Goal: Information Seeking & Learning: Learn about a topic

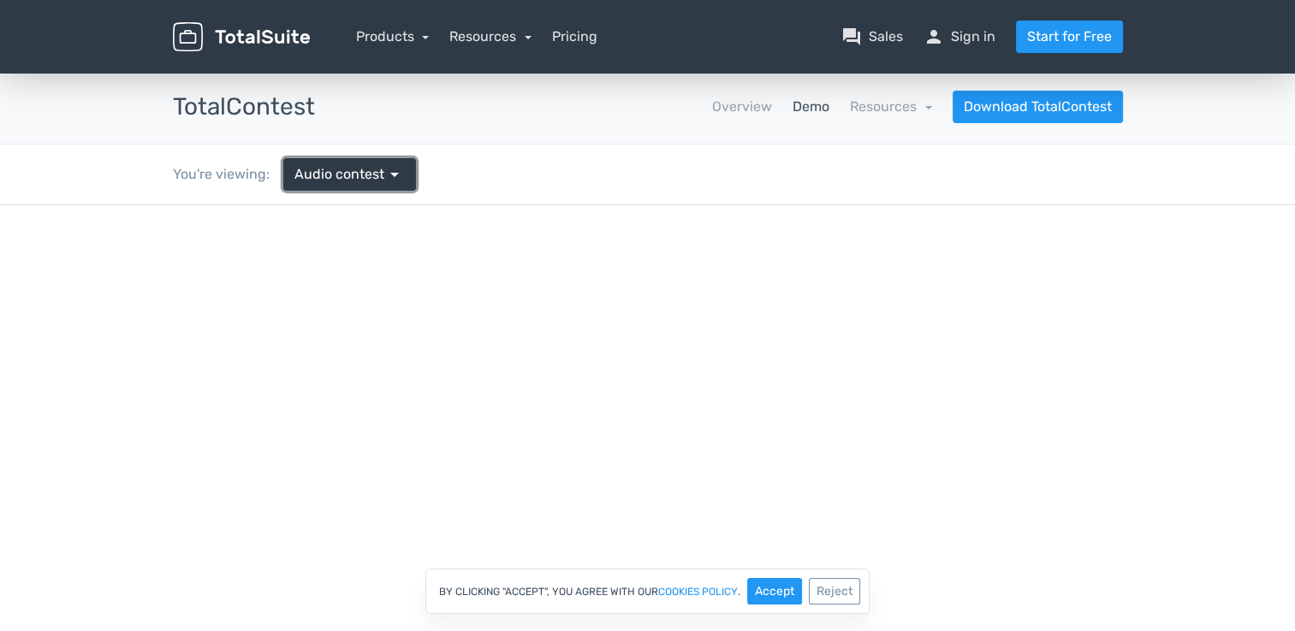
click at [373, 166] on span "Audio contest" at bounding box center [339, 174] width 90 height 21
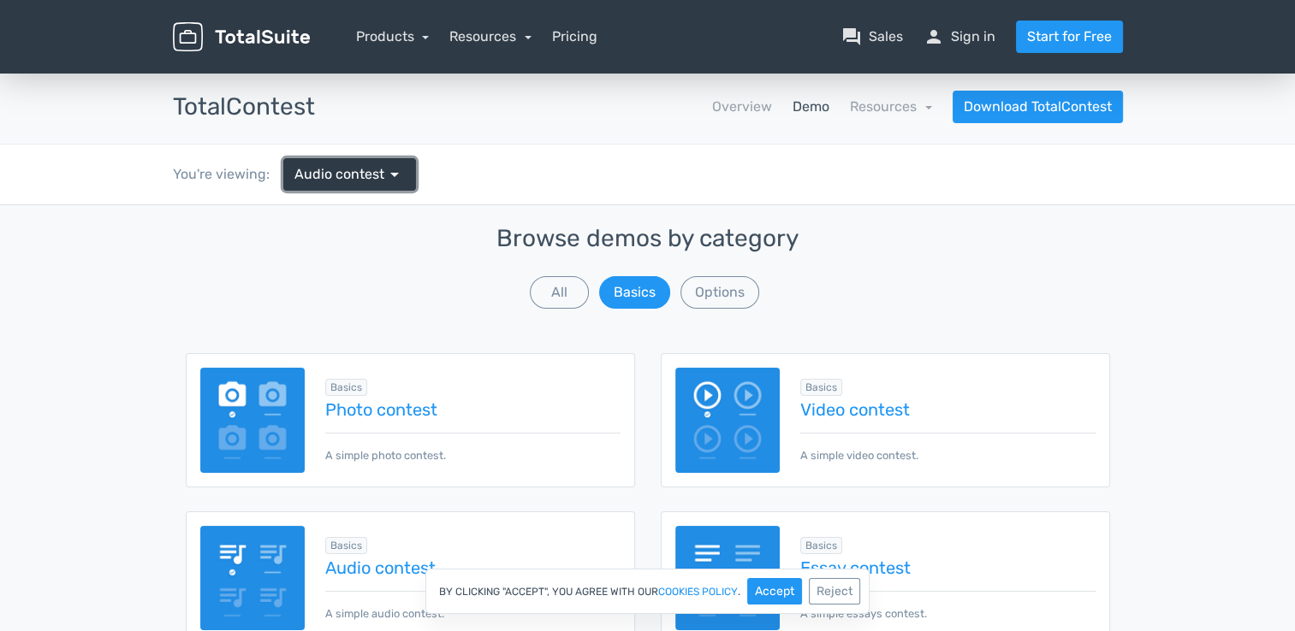
click at [373, 166] on span "Audio contest" at bounding box center [339, 174] width 90 height 21
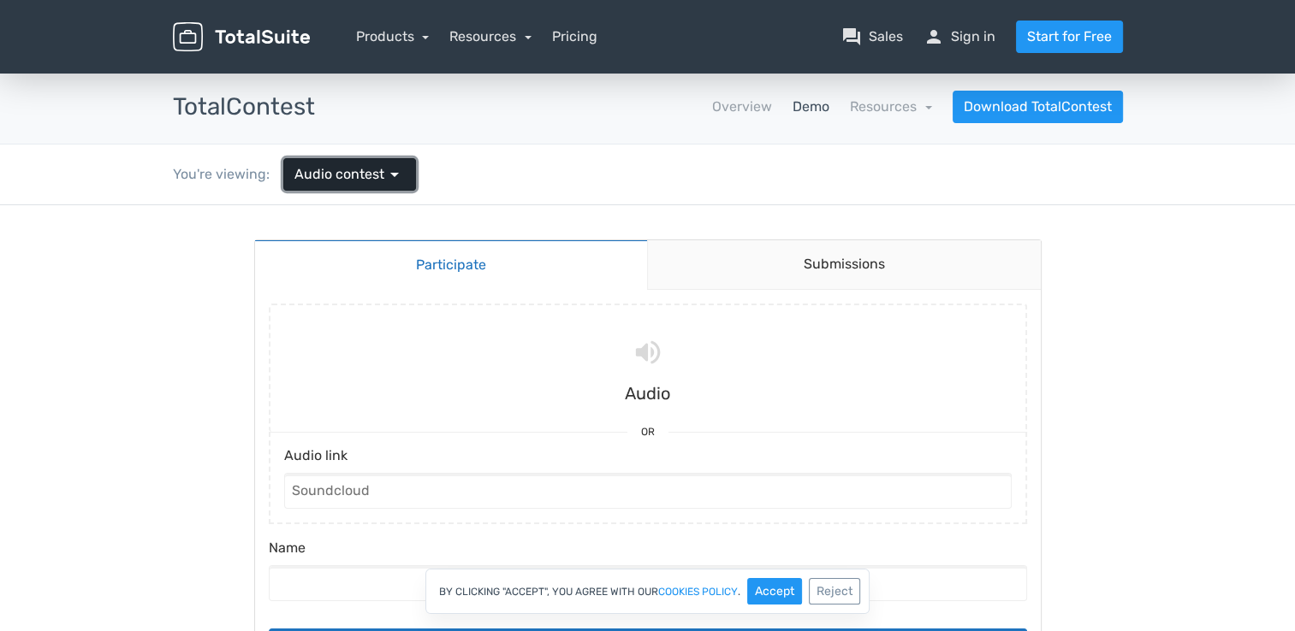
click at [402, 175] on link "Audio contest arrow_drop_down" at bounding box center [349, 174] width 133 height 33
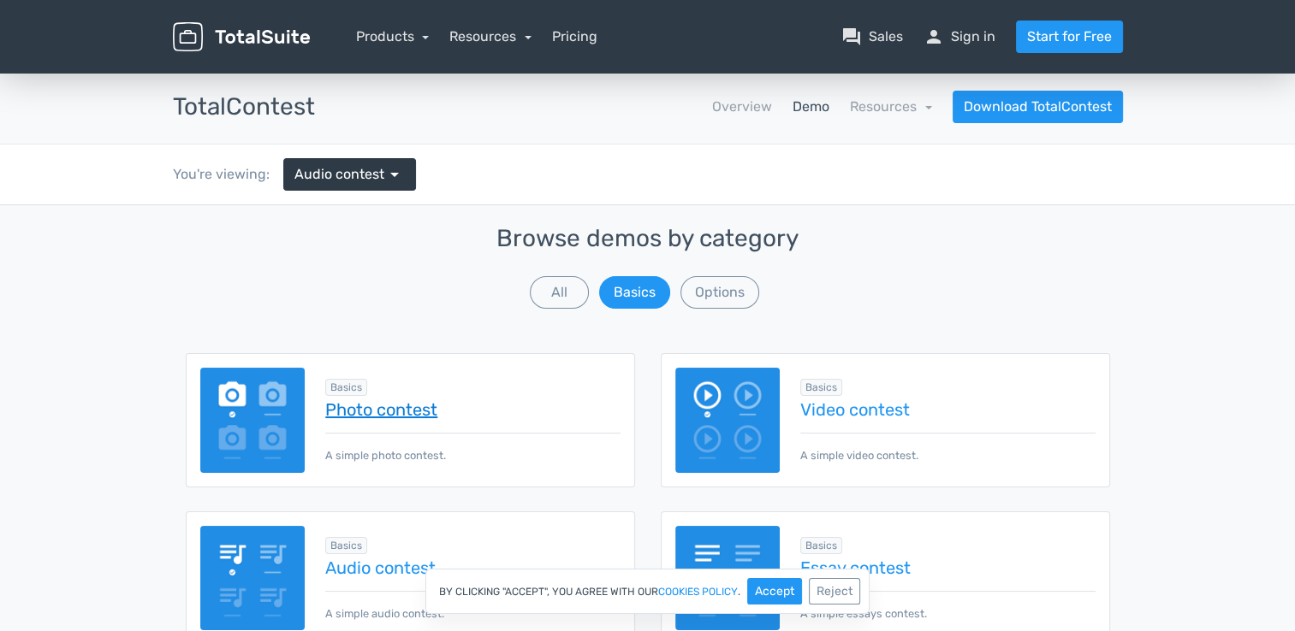
click at [430, 409] on link "Photo contest" at bounding box center [472, 409] width 294 height 19
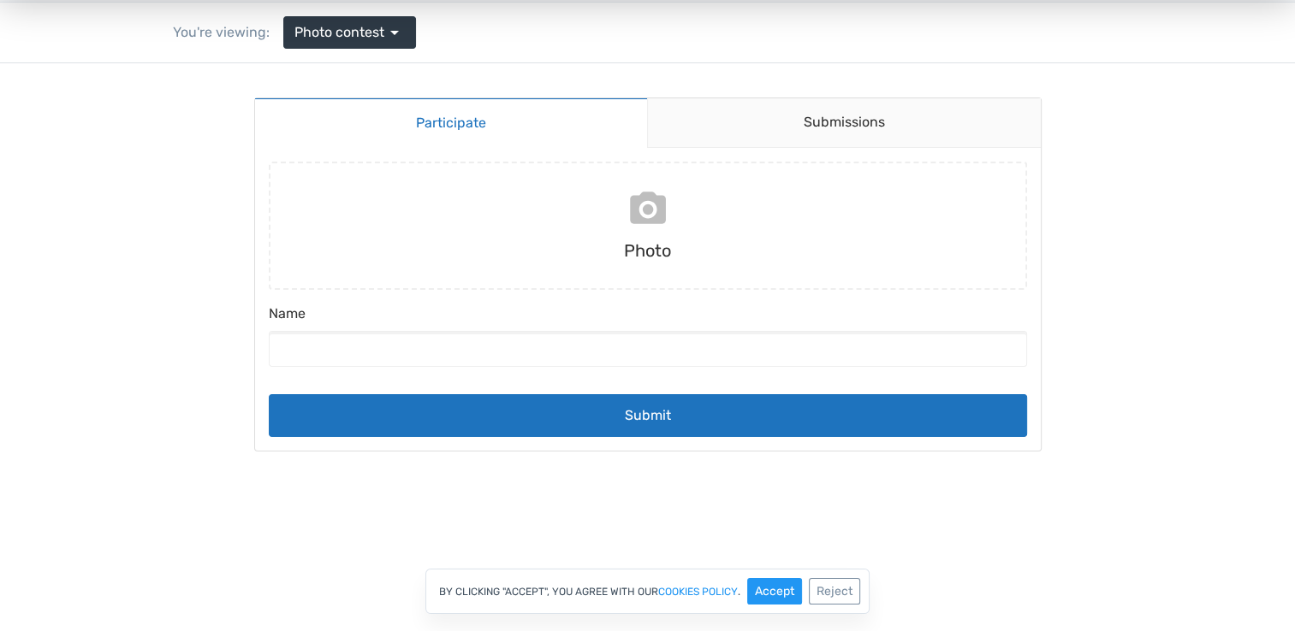
scroll to position [140, 0]
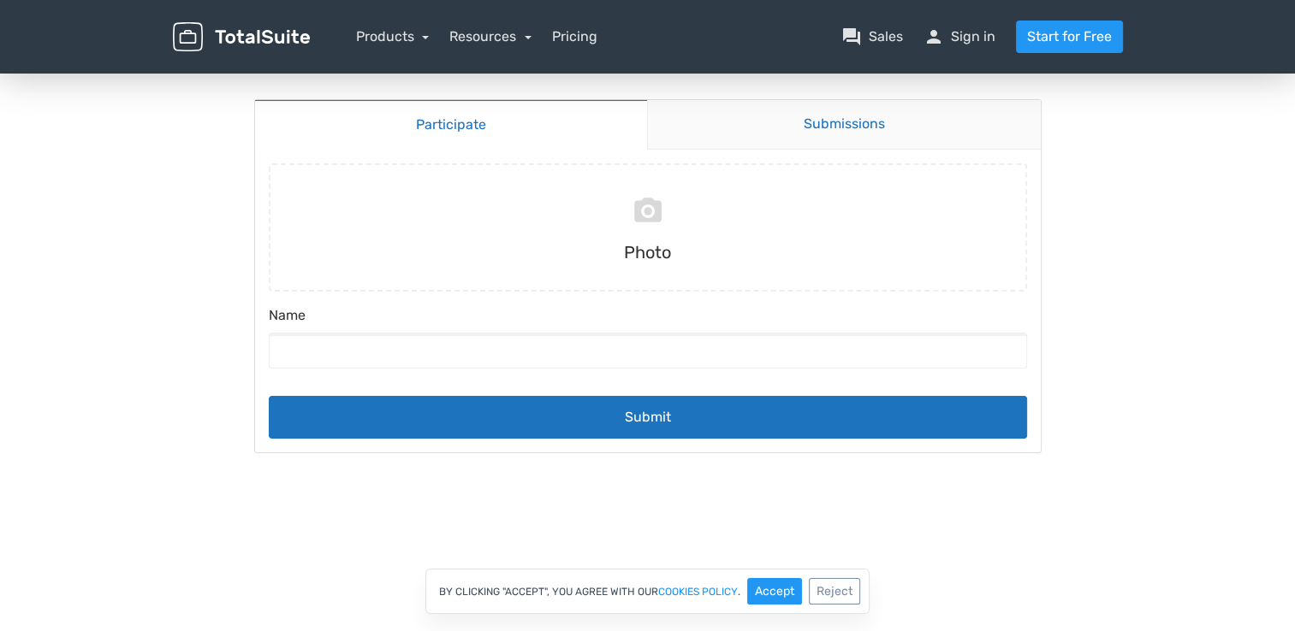
click at [729, 129] on link "Submissions" at bounding box center [844, 125] width 394 height 50
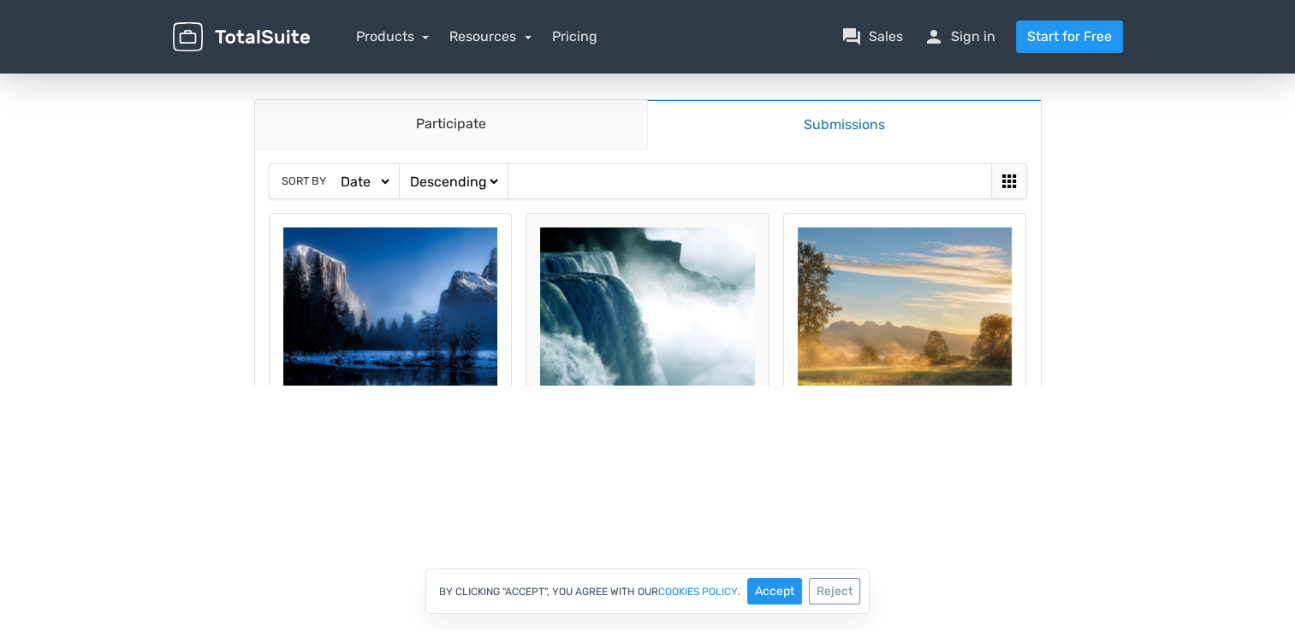
scroll to position [0, 0]
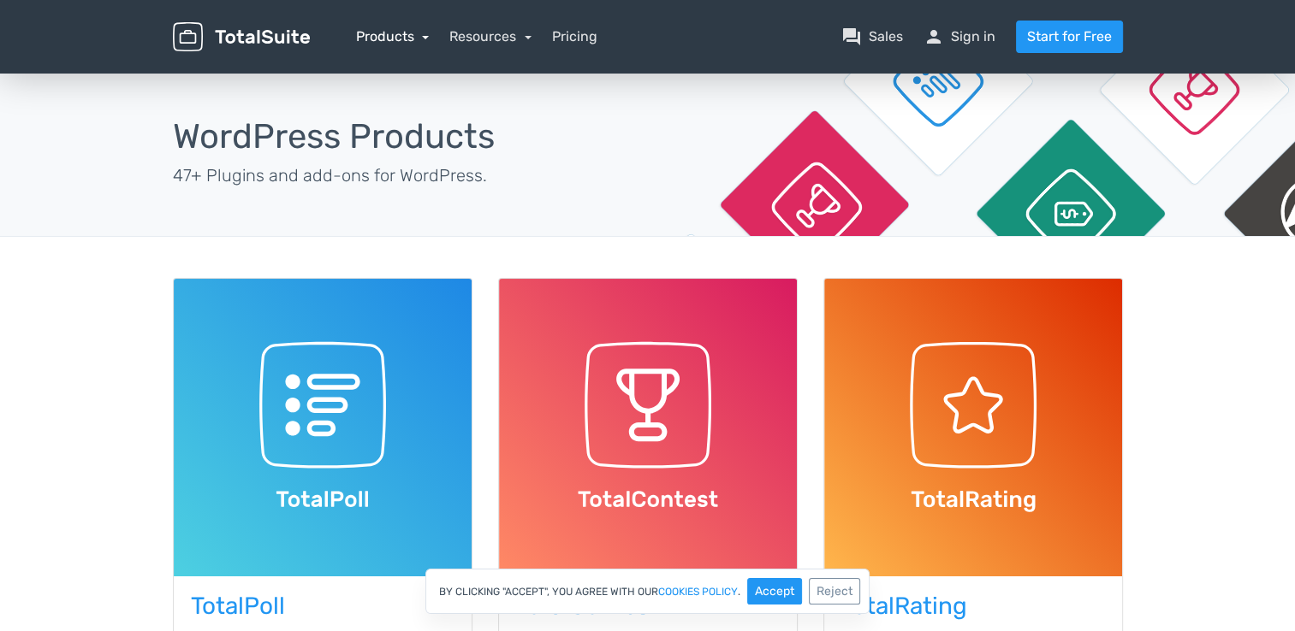
click at [394, 43] on link "Products" at bounding box center [393, 36] width 74 height 16
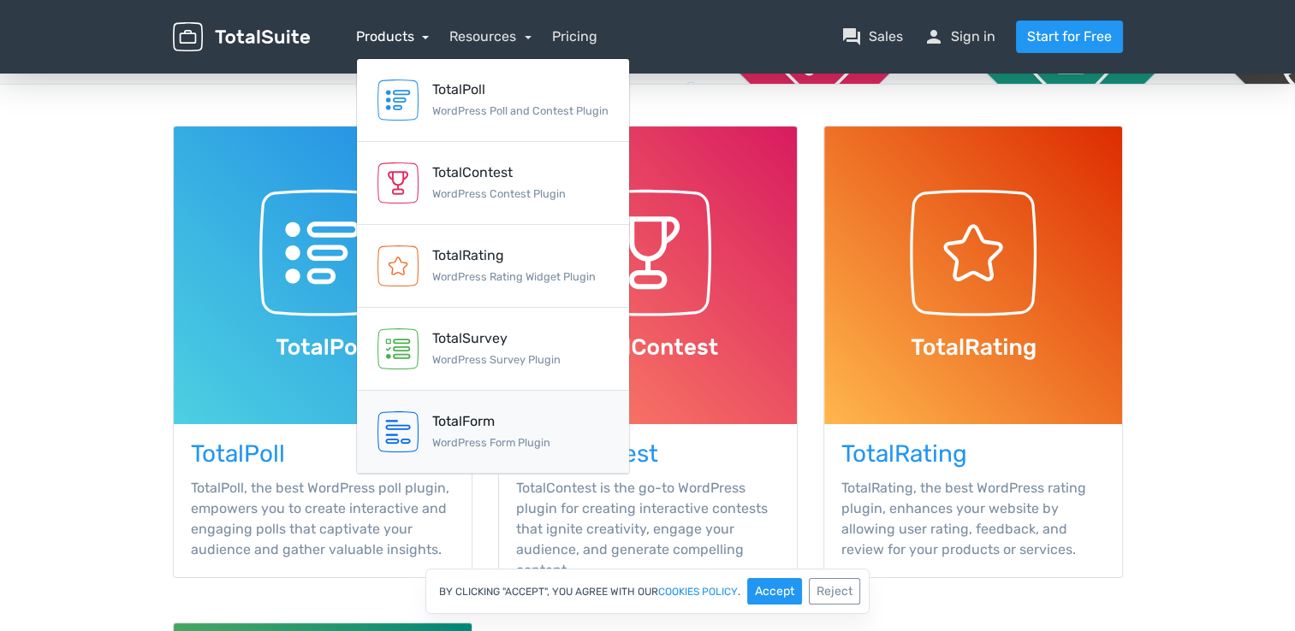
scroll to position [161, 0]
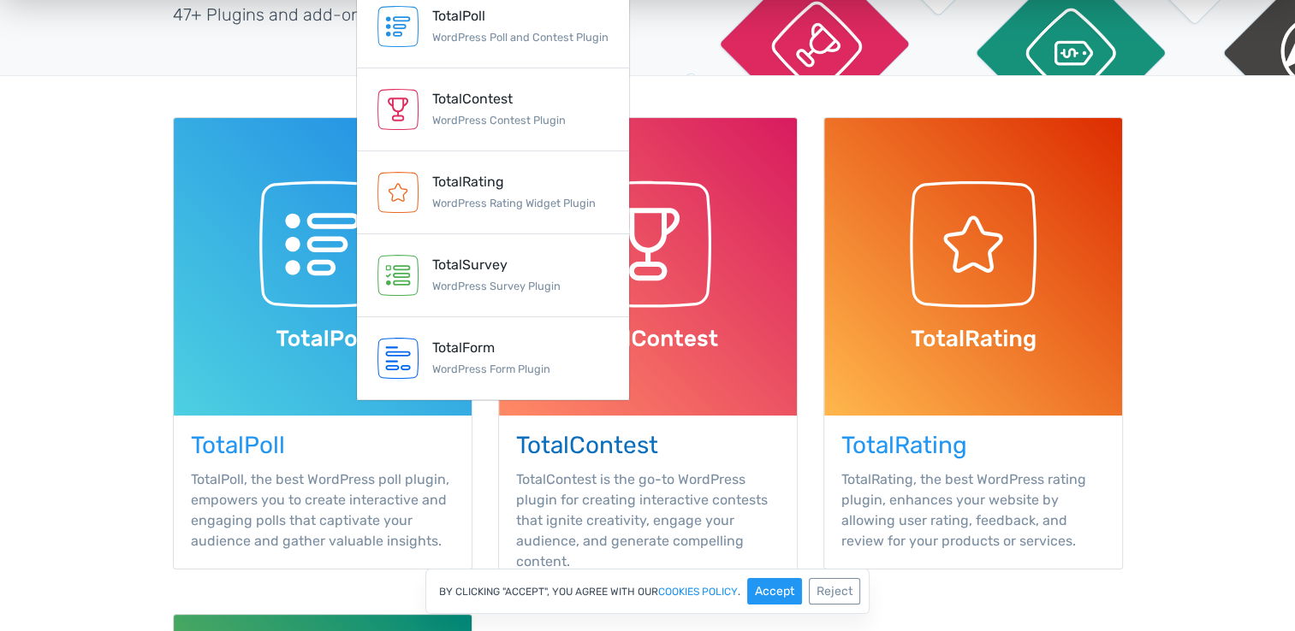
click at [643, 504] on p "TotalContest is the go-to WordPress plugin for creating interactive contests th…" at bounding box center [648, 521] width 264 height 103
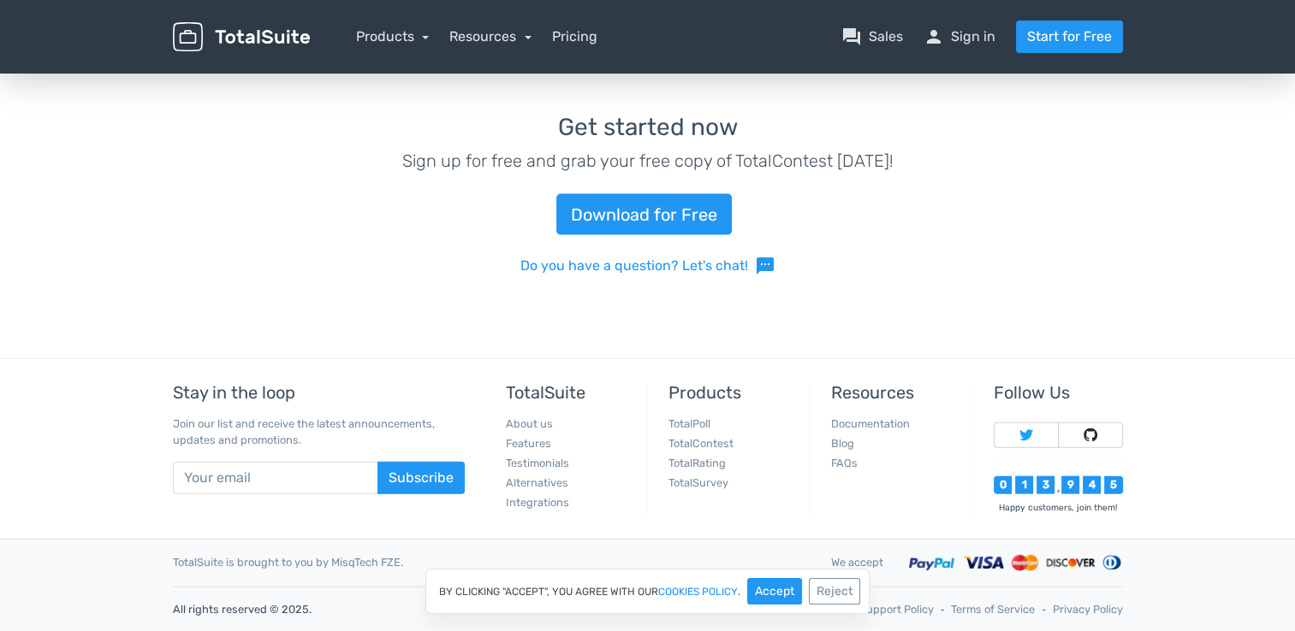
scroll to position [3649, 0]
